Goal: Check status: Check status

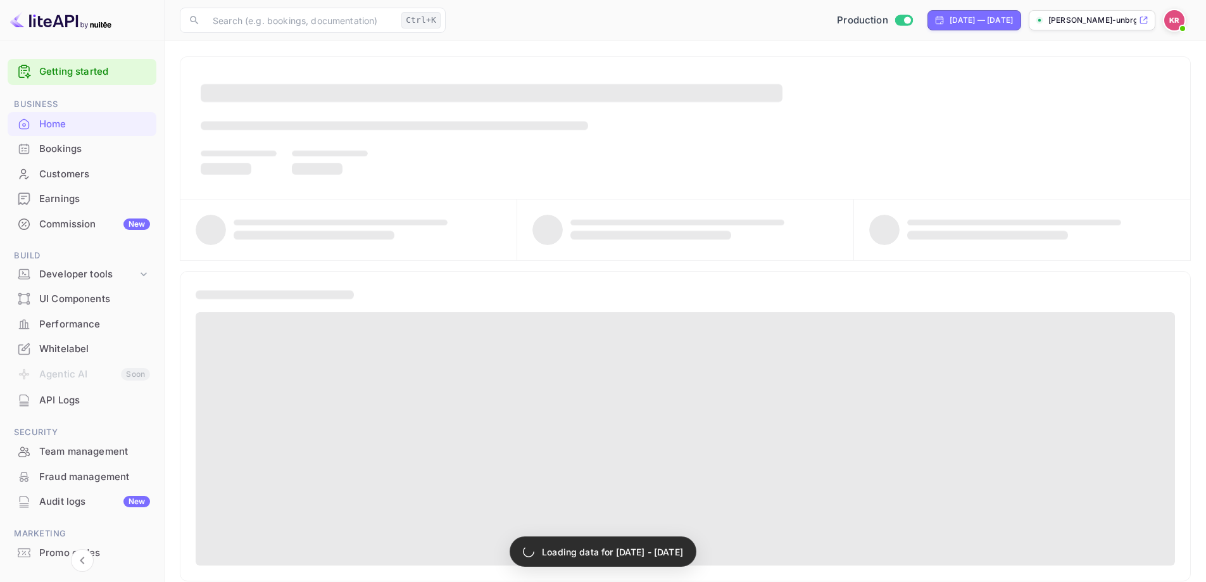
click at [58, 170] on div "Customers" at bounding box center [94, 174] width 111 height 15
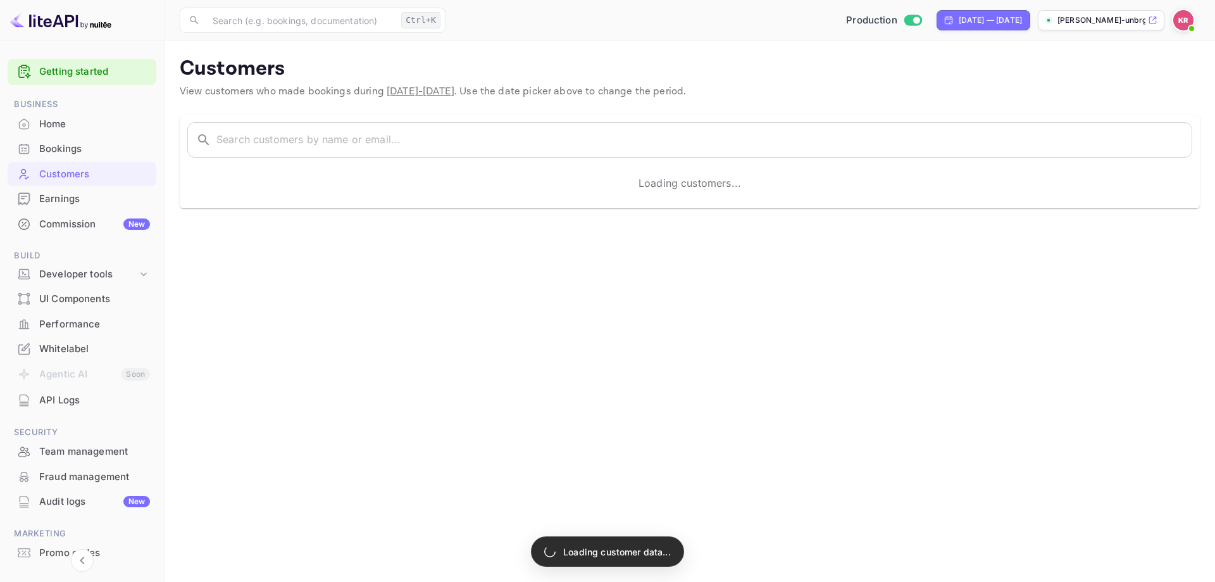
click at [74, 152] on div "Bookings" at bounding box center [94, 149] width 111 height 15
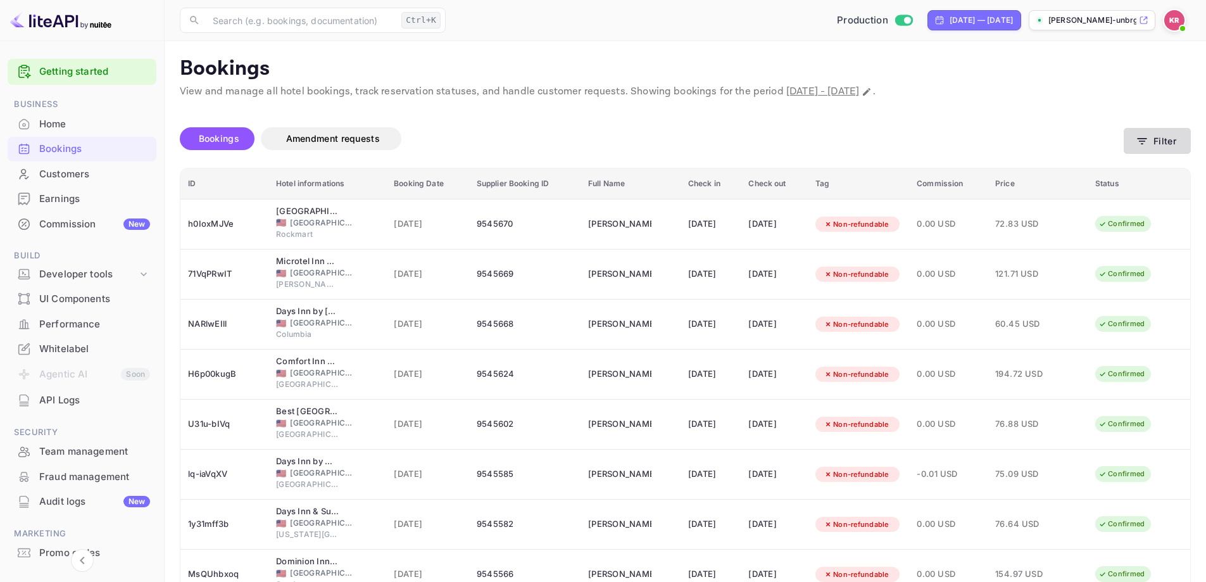
click at [1181, 144] on button "Filter" at bounding box center [1157, 141] width 67 height 26
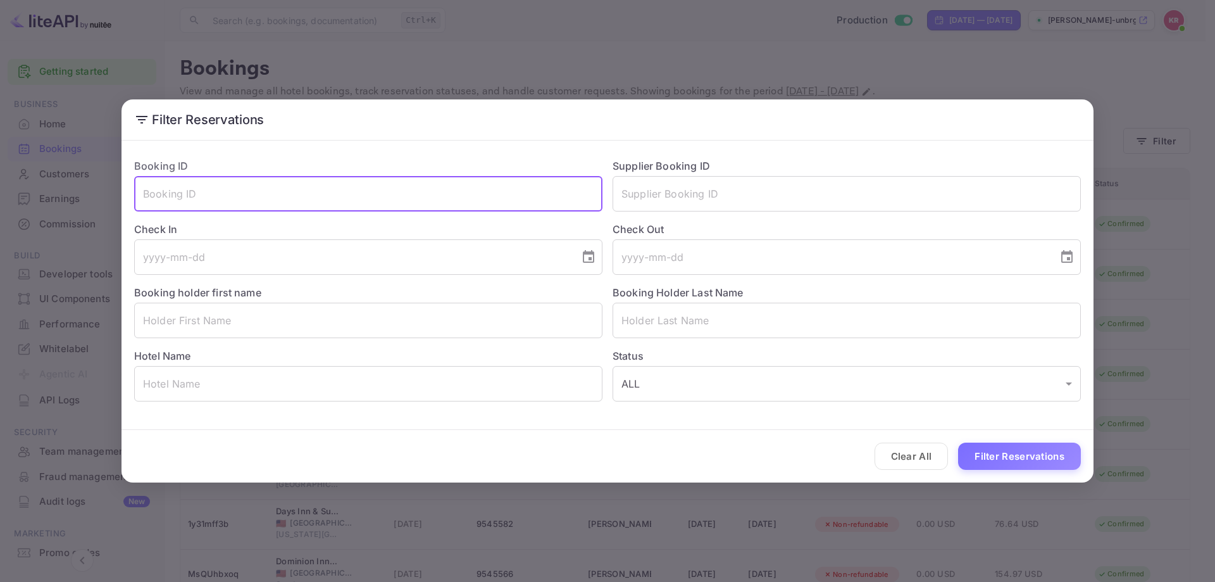
click at [430, 196] on input "text" at bounding box center [368, 193] width 468 height 35
paste input "2eYkBxPZd"
type input "2eYkBxPZd"
click at [1044, 468] on button "Filter Reservations" at bounding box center [1019, 455] width 123 height 27
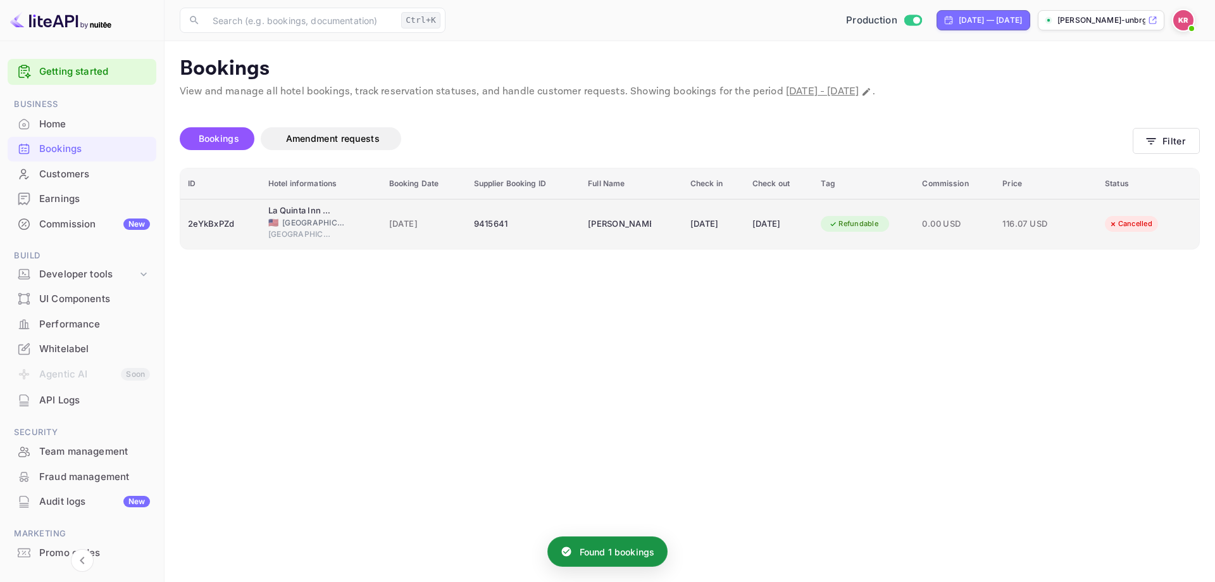
click at [931, 231] on td "0.00 USD" at bounding box center [955, 224] width 80 height 50
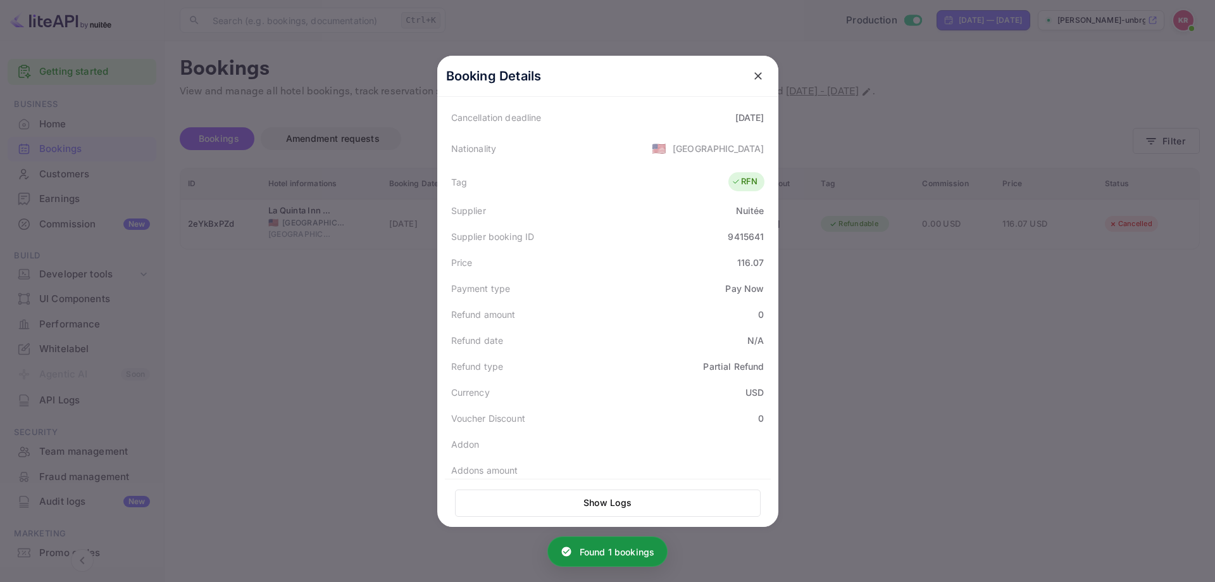
scroll to position [312, 0]
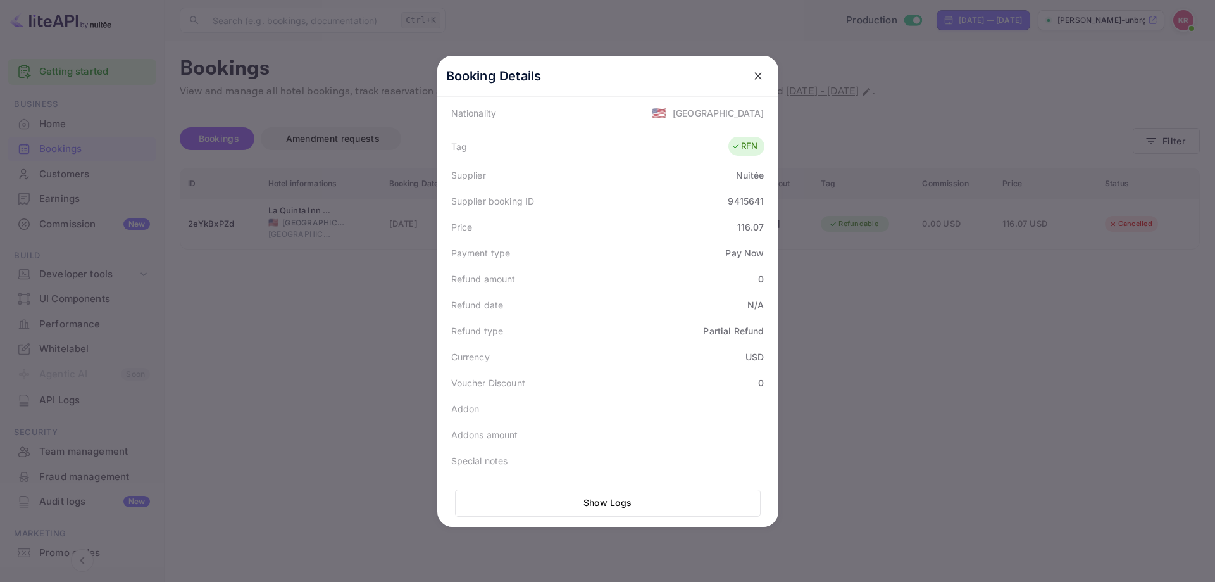
click at [1023, 363] on div at bounding box center [607, 291] width 1215 height 582
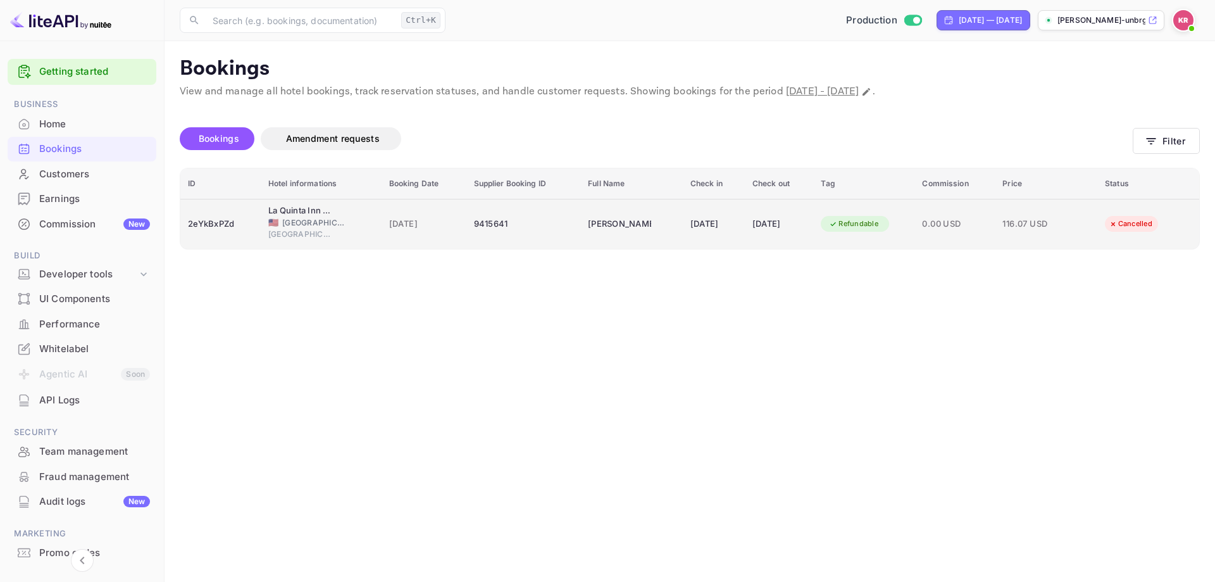
click at [1155, 214] on div "Cancelled" at bounding box center [1136, 224] width 63 height 20
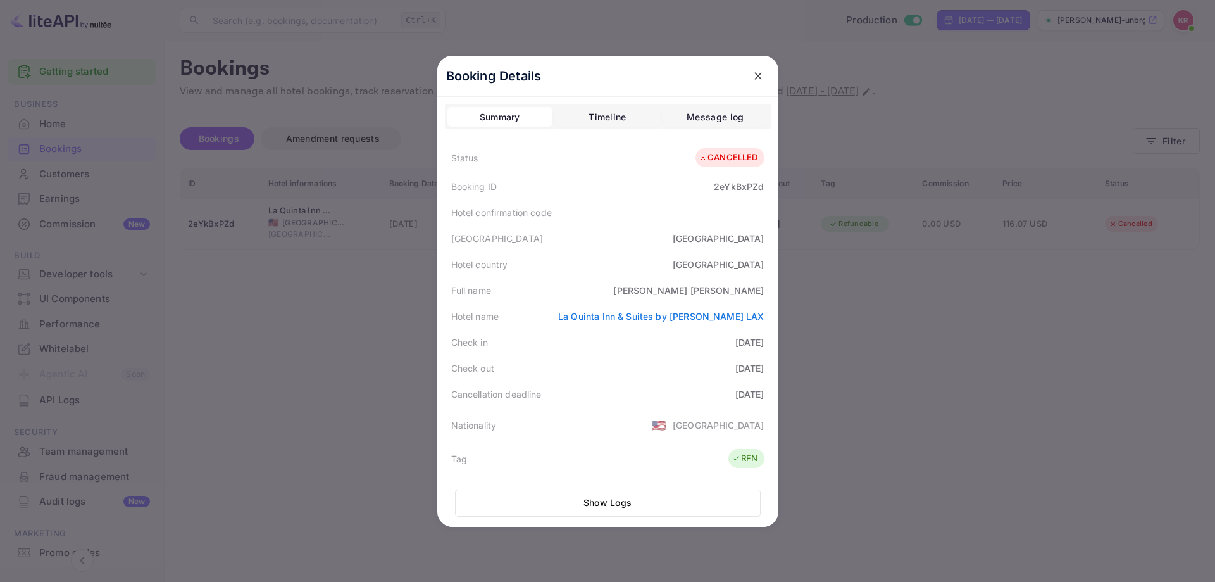
click at [619, 123] on div "Timeline" at bounding box center [607, 117] width 37 height 15
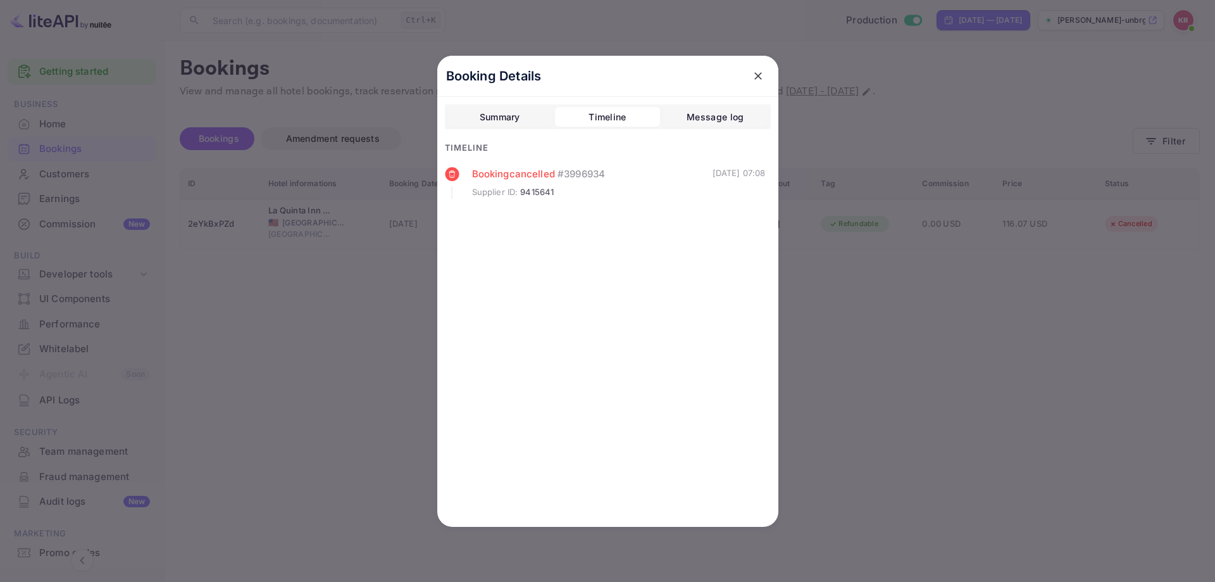
click at [708, 115] on div "Message log" at bounding box center [715, 117] width 57 height 15
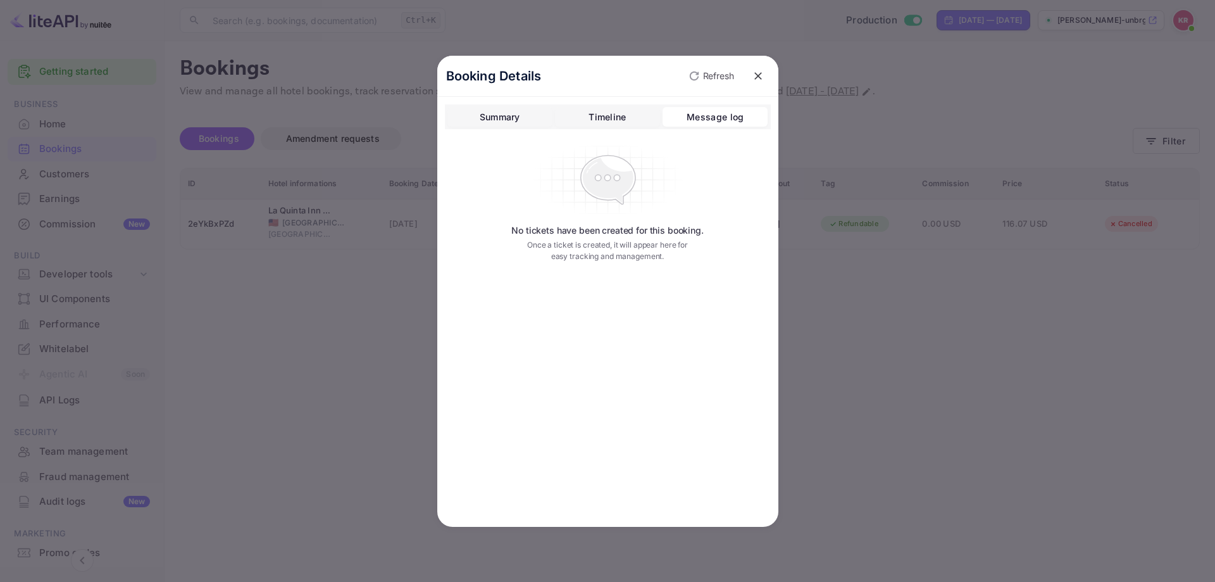
click at [484, 113] on div "Summary" at bounding box center [500, 117] width 41 height 15
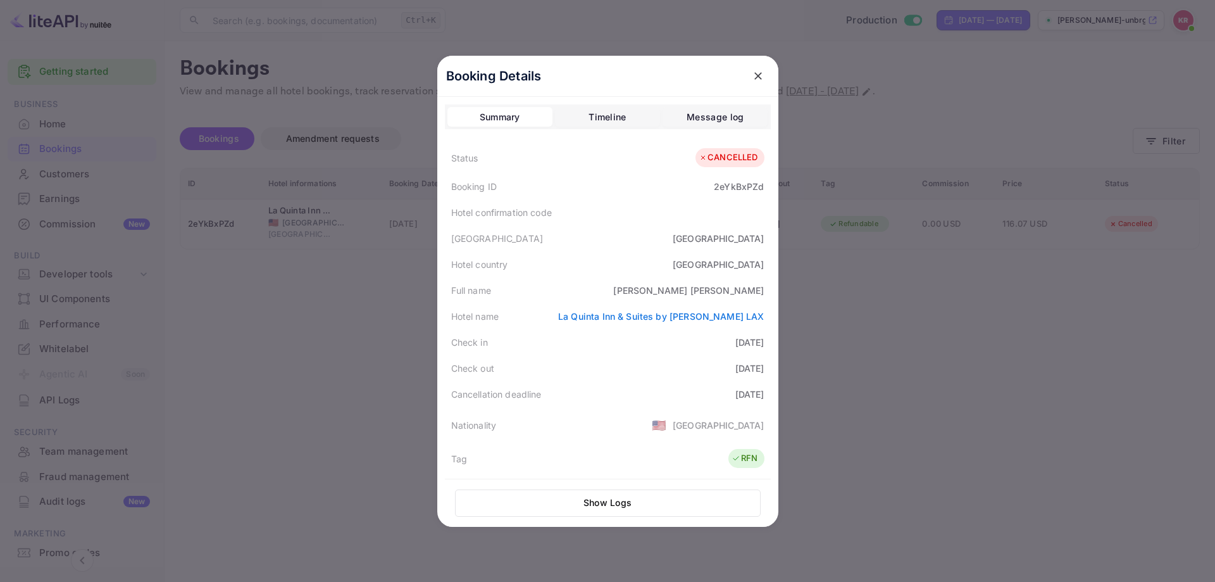
drag, startPoint x: 1089, startPoint y: 274, endPoint x: 1013, endPoint y: 215, distance: 96.5
click at [1089, 274] on div at bounding box center [607, 291] width 1215 height 582
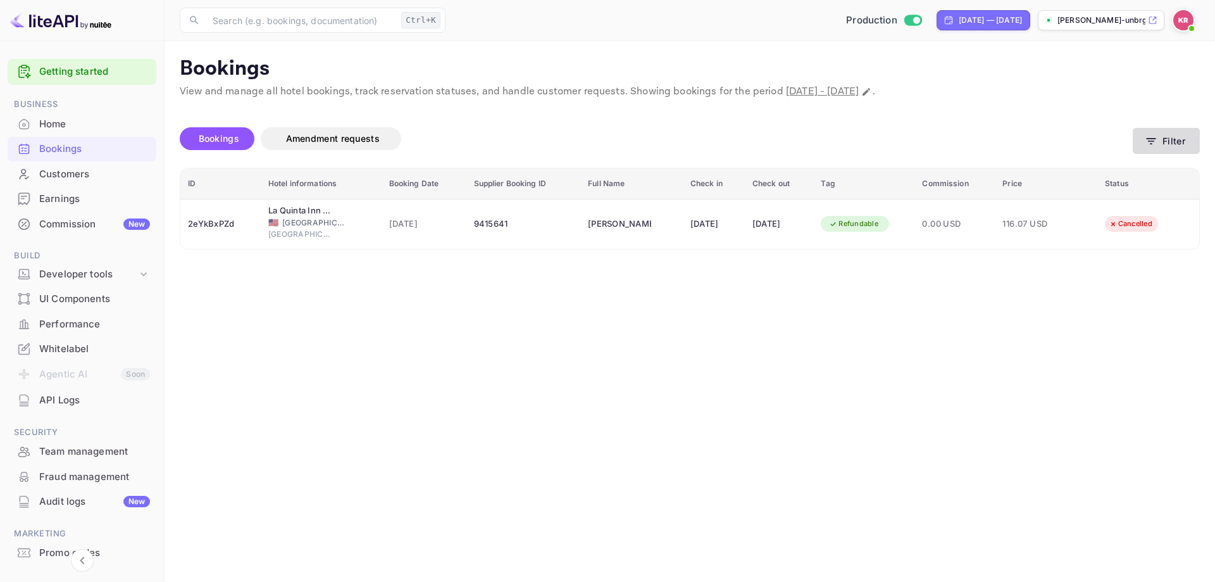
click at [1162, 148] on button "Filter" at bounding box center [1166, 141] width 67 height 26
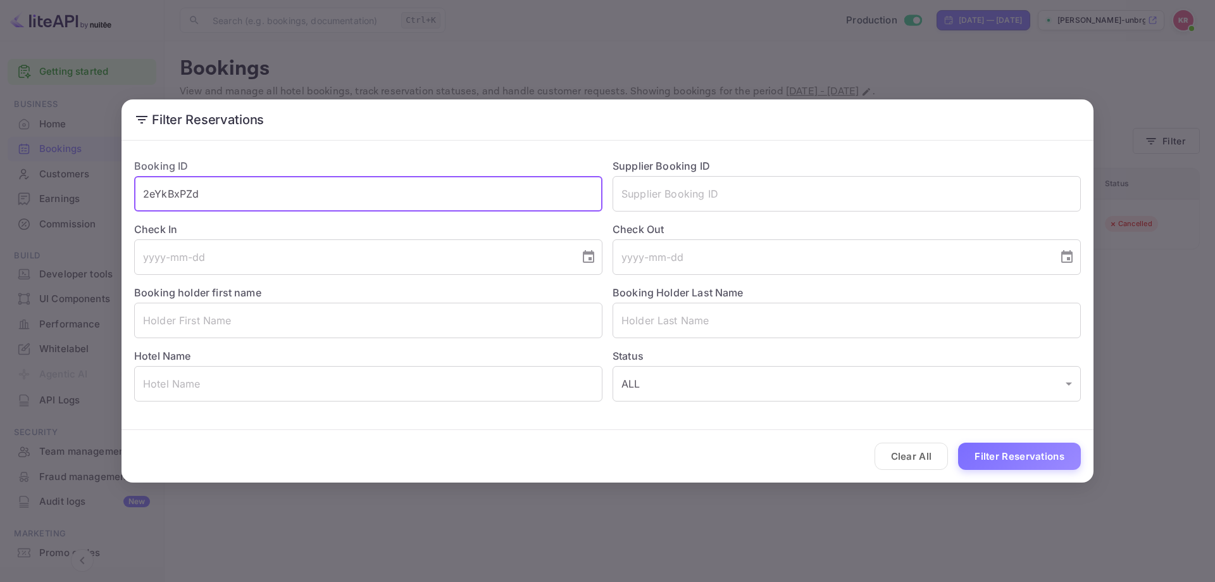
click at [332, 197] on input "2eYkBxPZd" at bounding box center [368, 193] width 468 height 35
paste input "yJTsZNo1v"
type input "yJTsZNo1v"
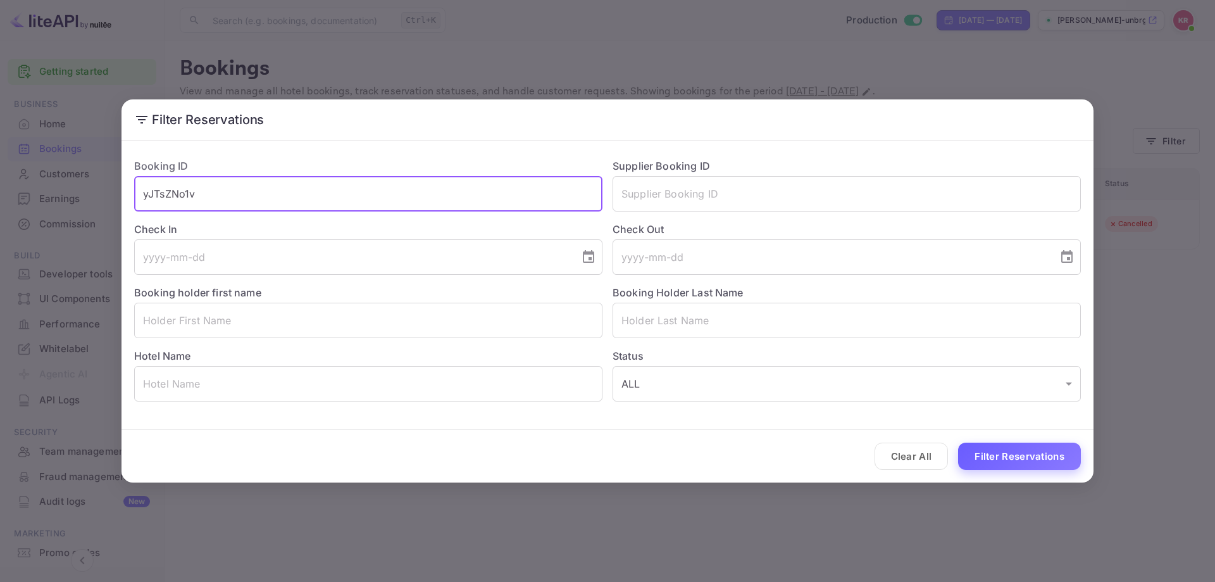
click at [996, 453] on button "Filter Reservations" at bounding box center [1019, 455] width 123 height 27
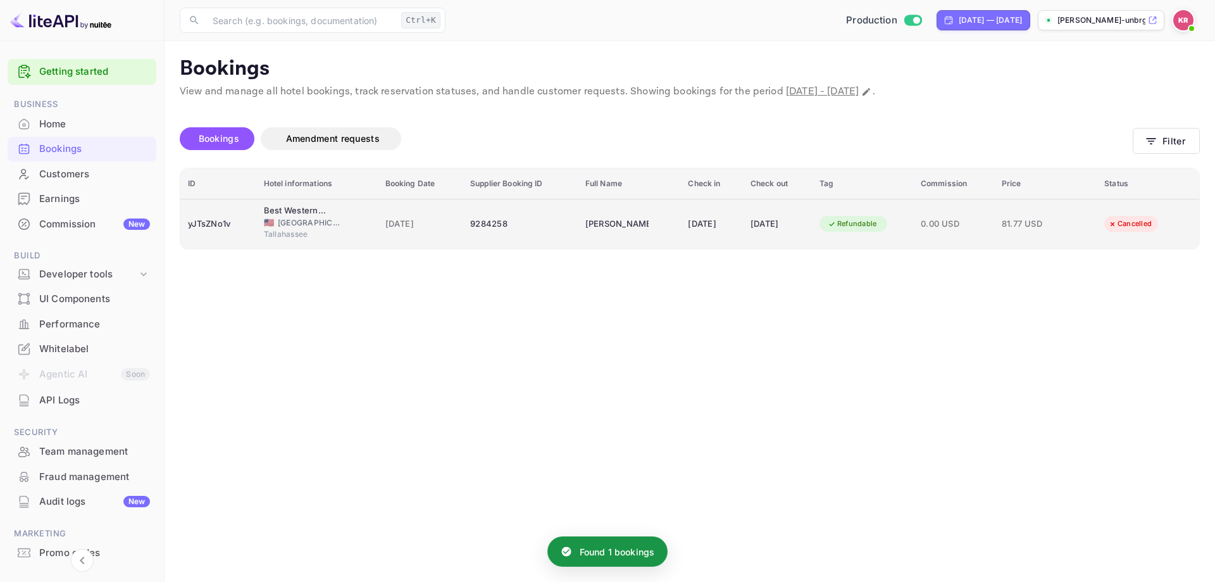
click at [525, 223] on div "9284258" at bounding box center [520, 224] width 100 height 20
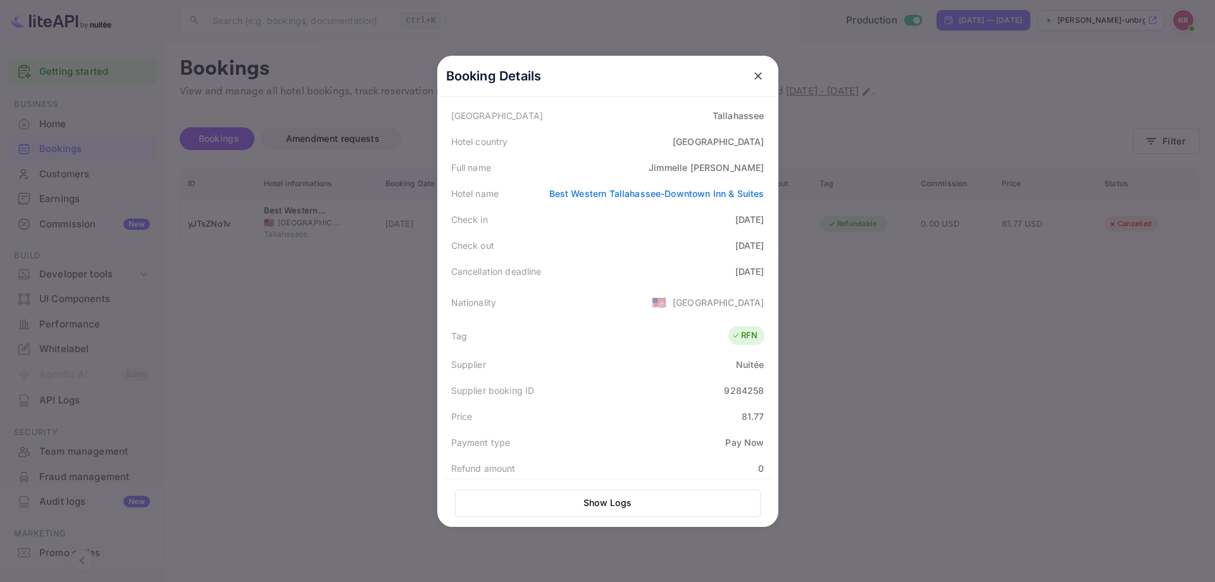
scroll to position [122, 0]
